Goal: Information Seeking & Learning: Learn about a topic

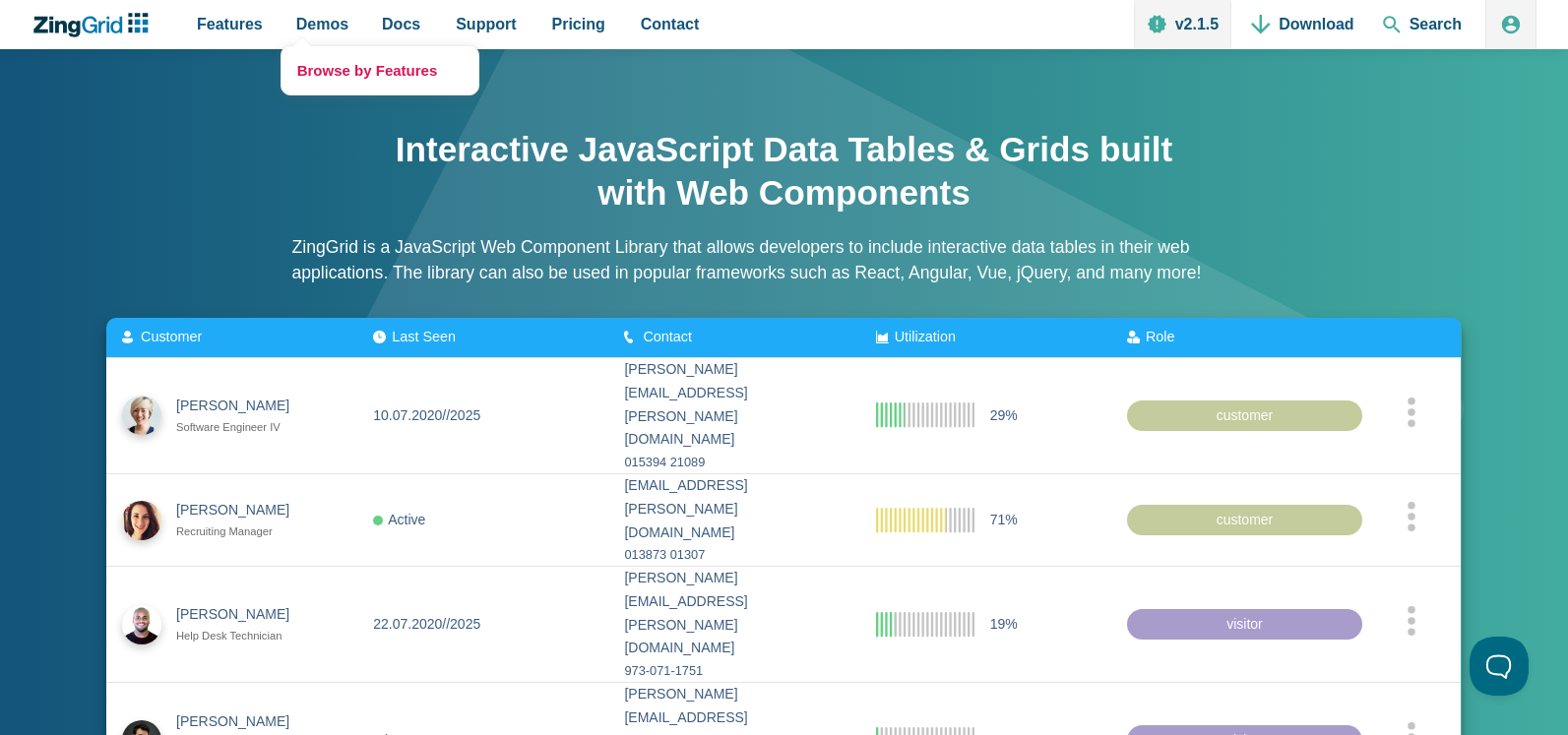
click at [350, 74] on link "Browse by Features" at bounding box center [379, 70] width 196 height 48
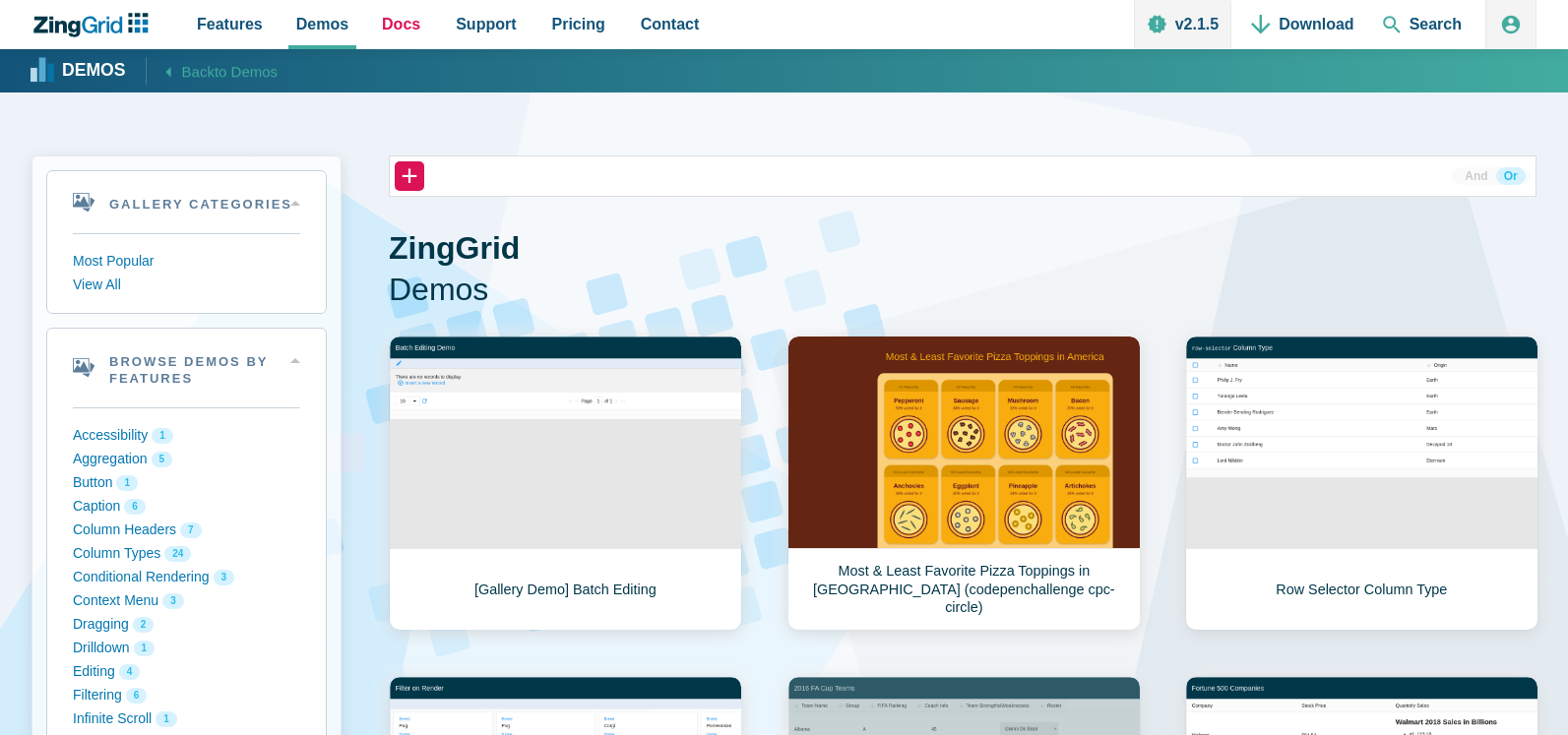
click at [396, 31] on span "Docs" at bounding box center [401, 24] width 38 height 27
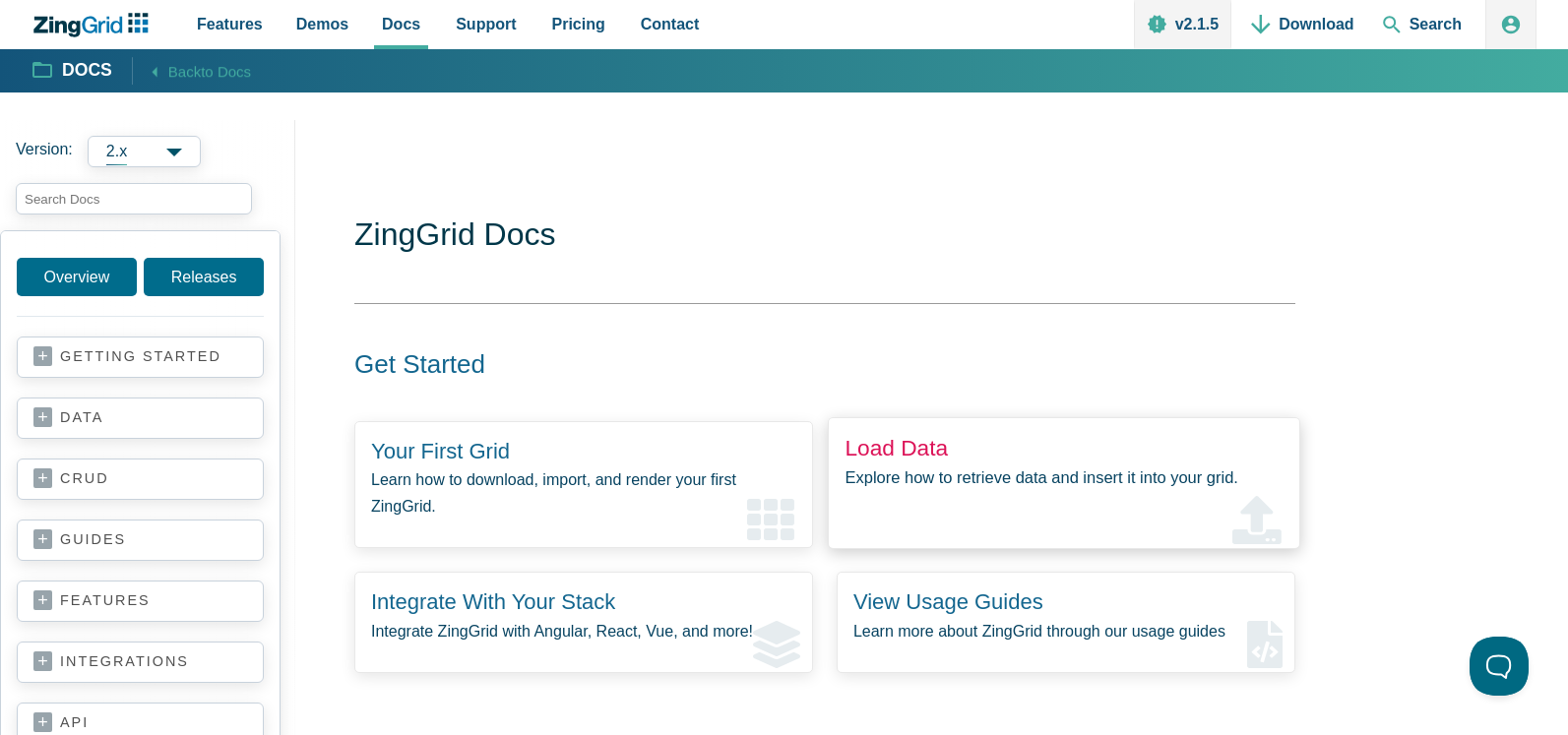
click at [885, 446] on link "Load Data" at bounding box center [897, 448] width 104 height 26
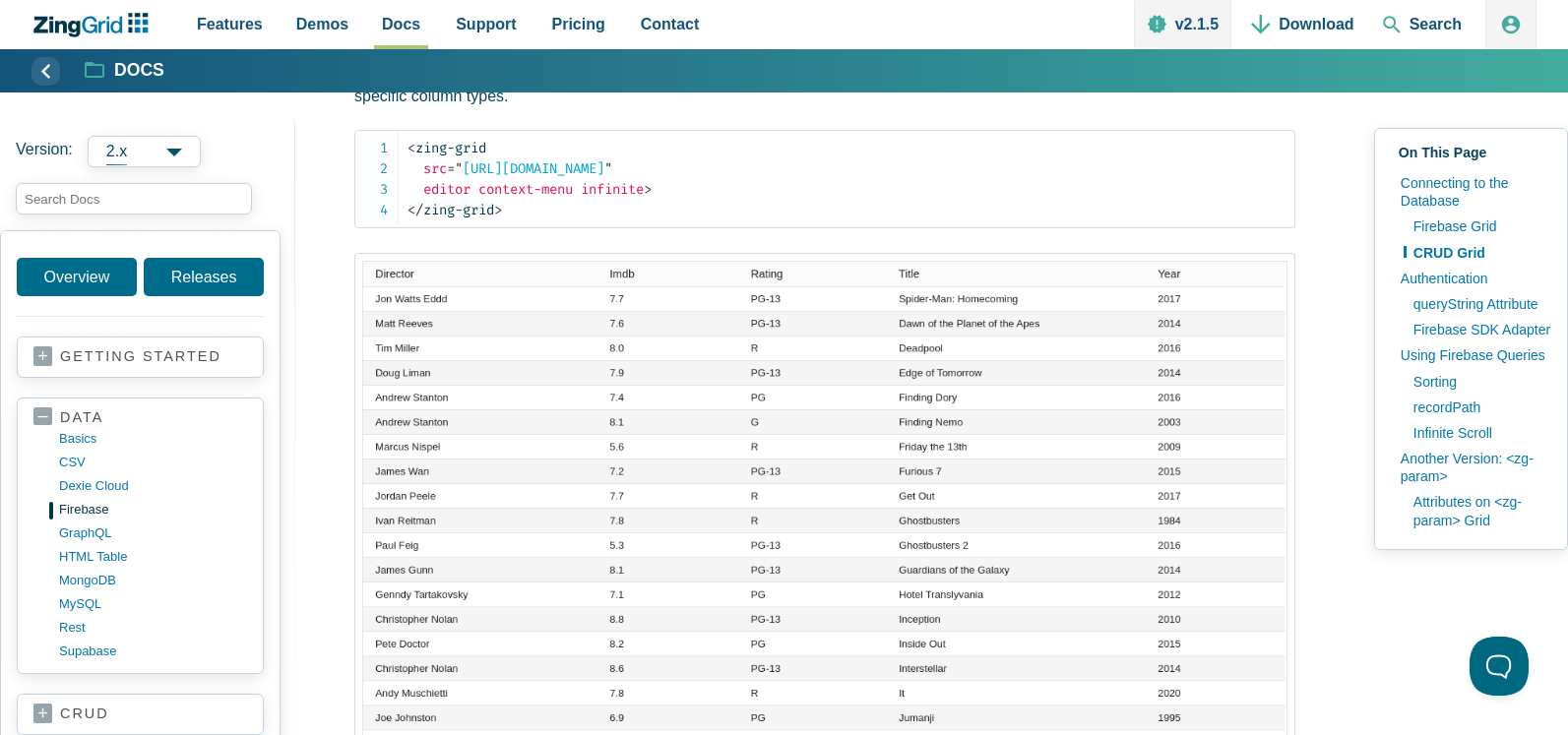
scroll to position [1654, 0]
